Goal: Information Seeking & Learning: Understand process/instructions

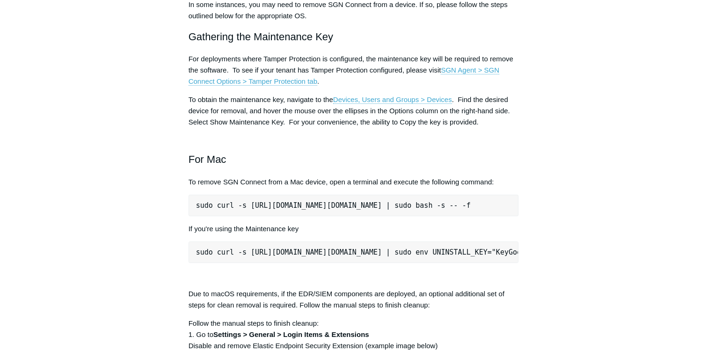
scroll to position [1123, 0]
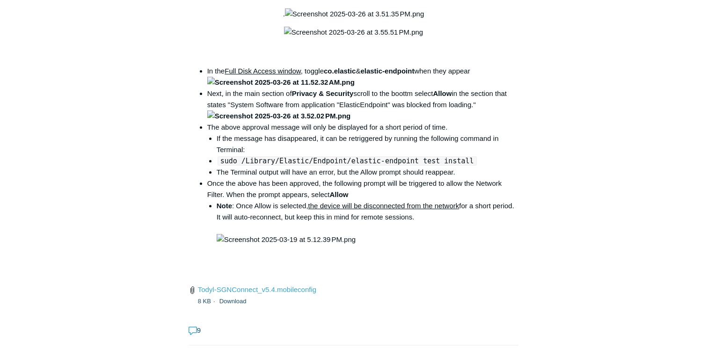
scroll to position [1311, 0]
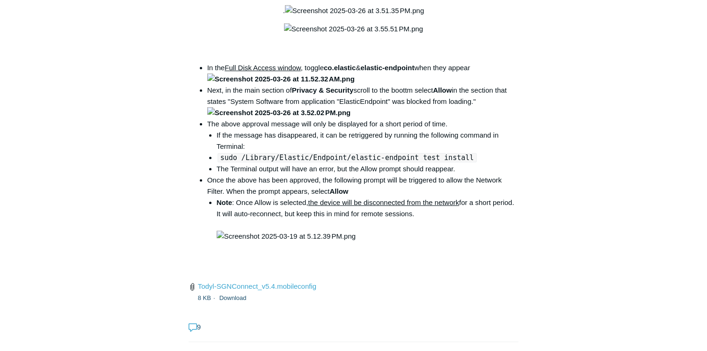
drag, startPoint x: 459, startPoint y: 249, endPoint x: 340, endPoint y: 250, distance: 119.4
drag, startPoint x: 340, startPoint y: 250, endPoint x: 352, endPoint y: 248, distance: 11.9
copy code "/Library/PrivilegedHelperTools/"
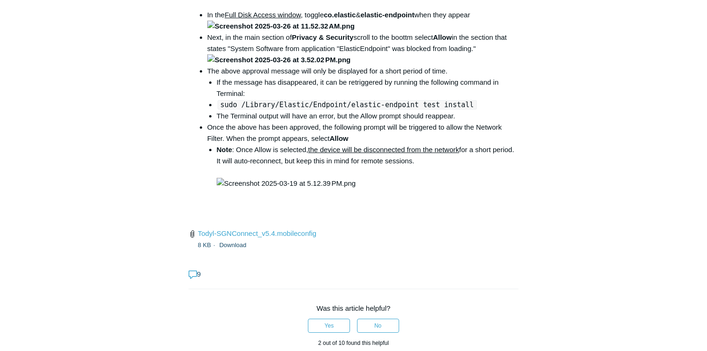
scroll to position [1404, 0]
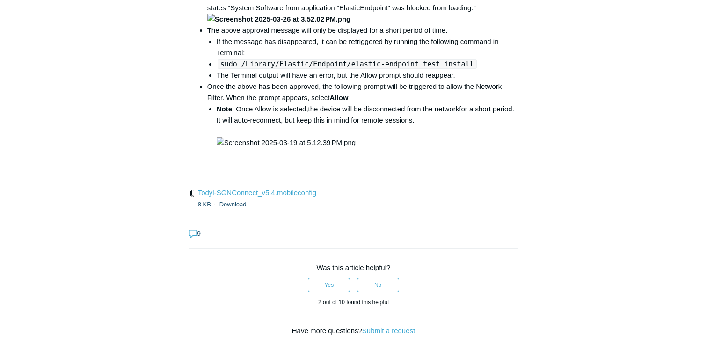
copy code "/Library/PrivilegedHelperTools/"
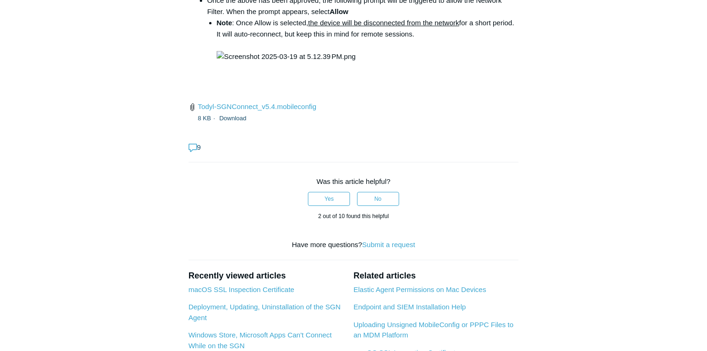
scroll to position [1451, 0]
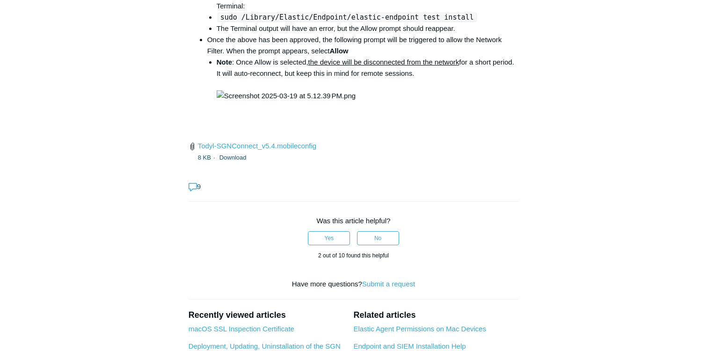
copy code "/Library/PrivilegedHelperTools/"
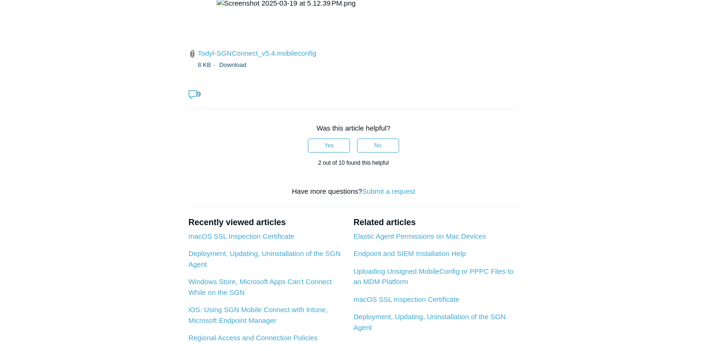
scroll to position [1545, 0]
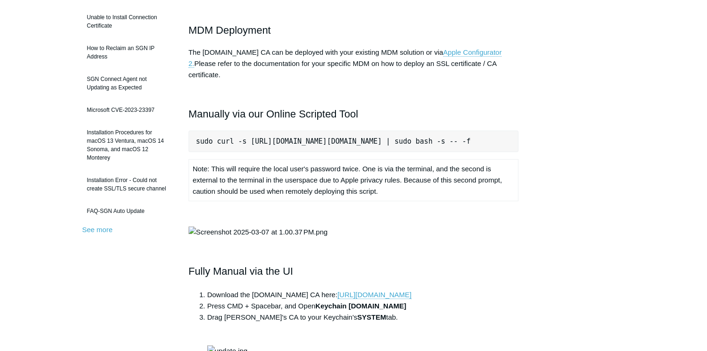
scroll to position [0, 13]
drag, startPoint x: 197, startPoint y: 131, endPoint x: 576, endPoint y: 135, distance: 379.2
copy pre "sudo curl -s https://download.todyl.com/misc/macOS-install-CA.sh | sudo bash -s…"
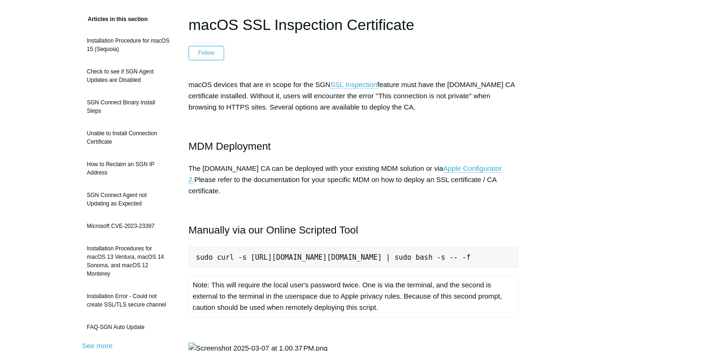
scroll to position [140, 0]
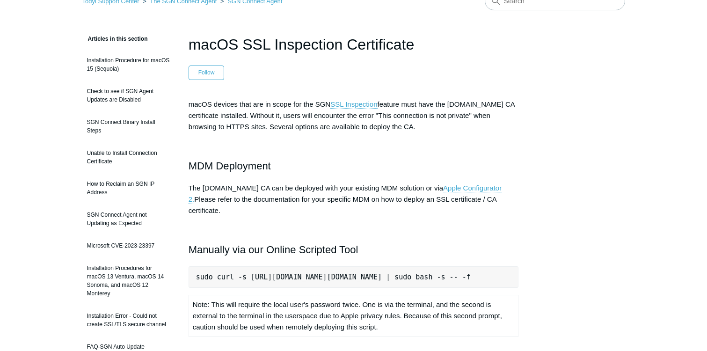
scroll to position [94, 0]
